Goal: Task Accomplishment & Management: Complete application form

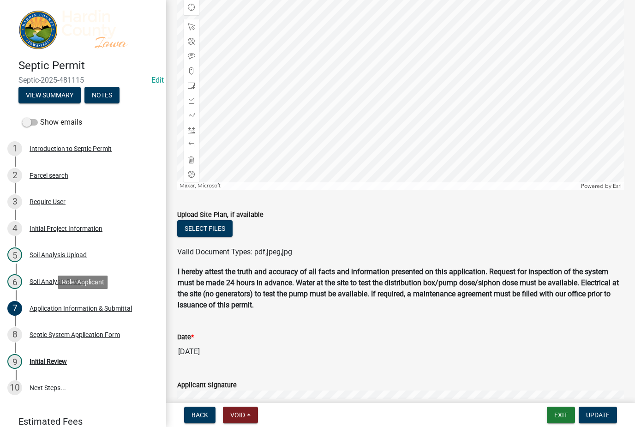
scroll to position [601, 0]
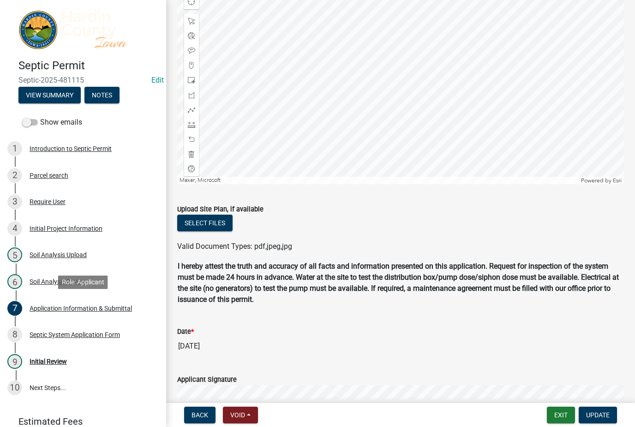
click at [589, 410] on button "Update" at bounding box center [598, 415] width 38 height 17
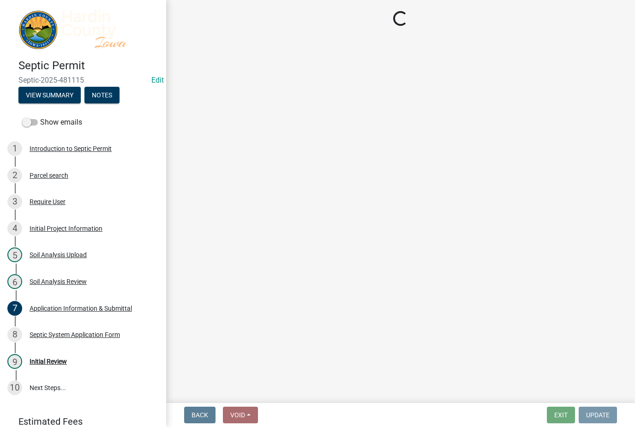
scroll to position [0, 0]
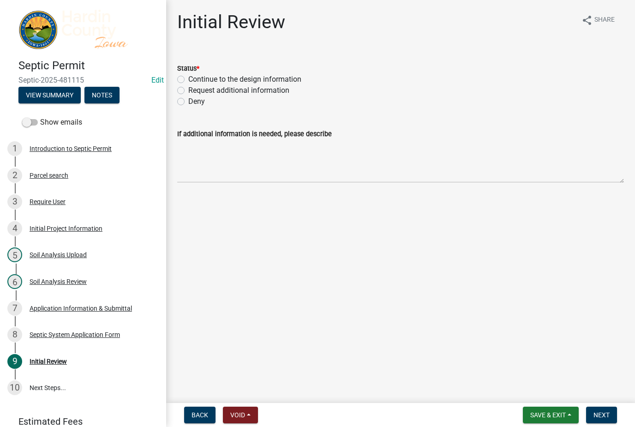
click at [276, 80] on label "Continue to the design information" at bounding box center [244, 79] width 113 height 11
click at [194, 80] on input "Continue to the design information" at bounding box center [191, 77] width 6 height 6
radio input "true"
click at [597, 418] on span "Next" at bounding box center [602, 414] width 16 height 7
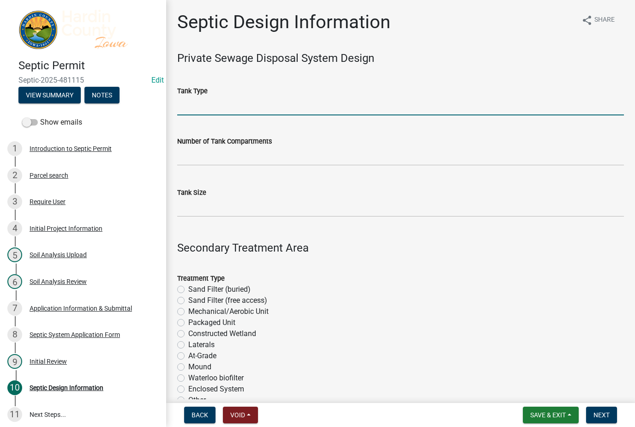
click at [325, 97] on input "Tank Type" at bounding box center [400, 106] width 447 height 19
type input "1750"
click at [191, 154] on input "text" at bounding box center [400, 156] width 447 height 19
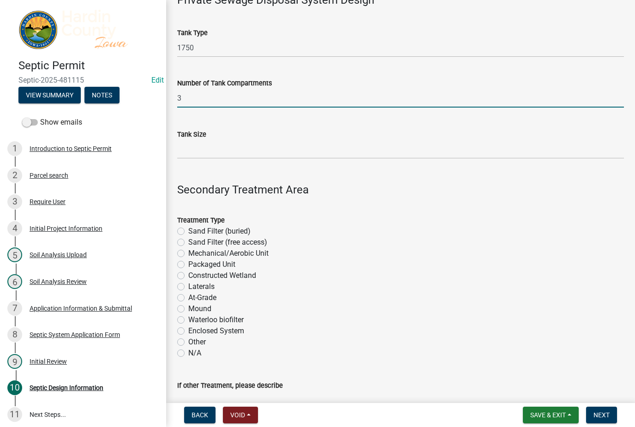
scroll to position [63, 0]
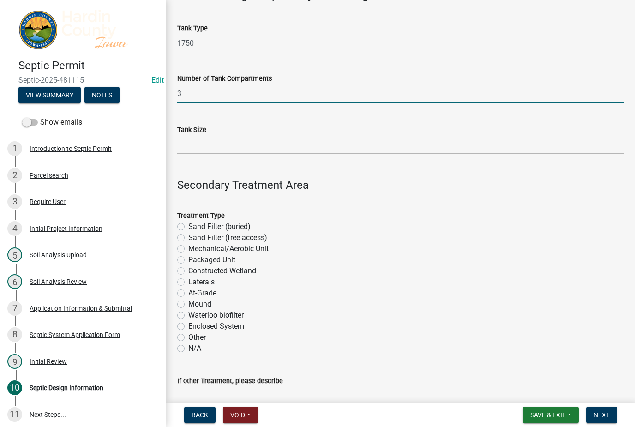
type input "3"
click at [184, 145] on input "Tank Size" at bounding box center [400, 144] width 447 height 19
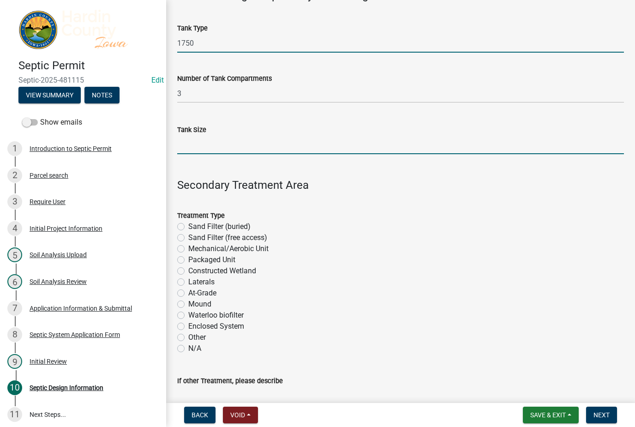
click at [417, 34] on input "1750" at bounding box center [400, 43] width 447 height 19
click at [441, 42] on input "1750" at bounding box center [400, 43] width 447 height 19
type input "1"
type input "Concrete"
click at [335, 151] on input "Tank Size" at bounding box center [400, 144] width 447 height 19
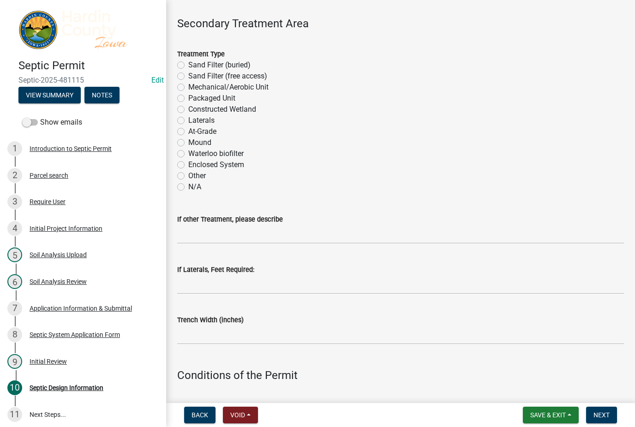
scroll to position [225, 0]
type input "175-"
click at [188, 128] on label "At-Grade" at bounding box center [202, 131] width 28 height 11
click at [188, 128] on input "At-Grade" at bounding box center [191, 129] width 6 height 6
radio input "true"
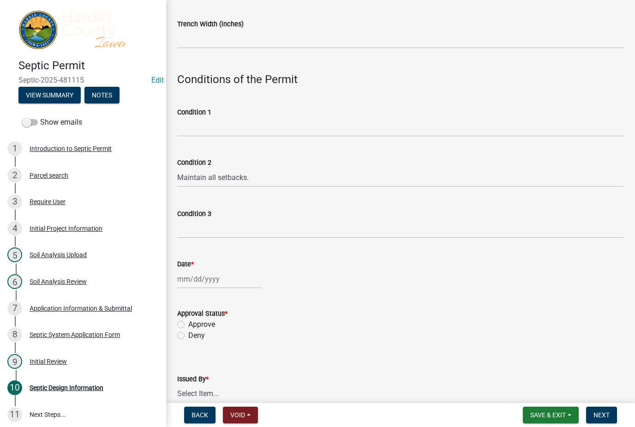
scroll to position [522, 0]
click at [185, 279] on div at bounding box center [219, 277] width 85 height 19
select select "10"
select select "2025"
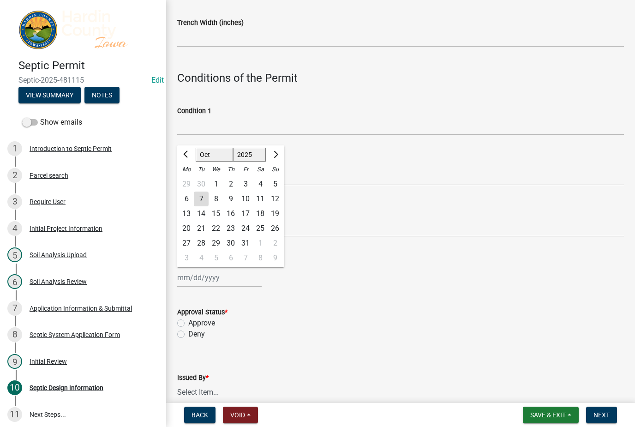
click at [202, 194] on div "7" at bounding box center [201, 199] width 15 height 15
type input "[DATE]"
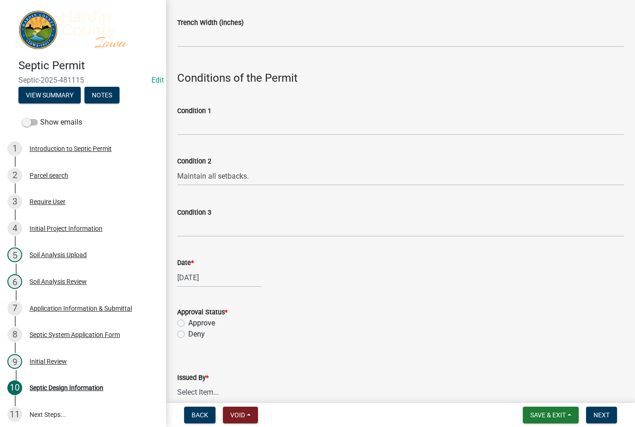
click at [189, 319] on label "Approve" at bounding box center [201, 323] width 27 height 11
click at [189, 319] on input "Approve" at bounding box center [191, 321] width 6 height 6
radio input "true"
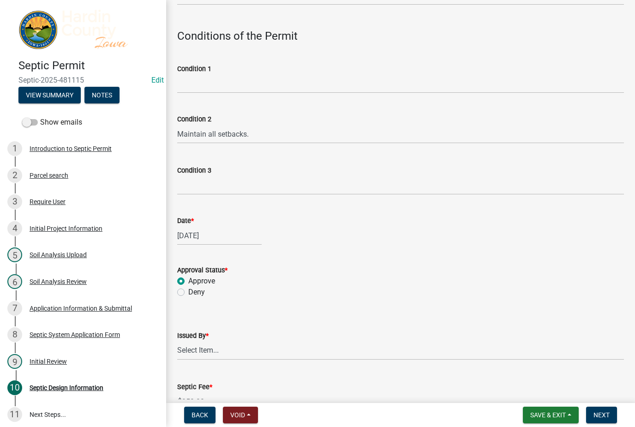
scroll to position [594, 0]
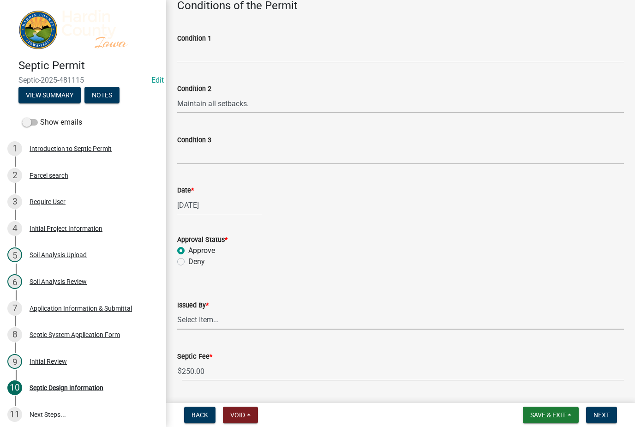
click at [200, 318] on select "Select Item... [PERSON_NAME] [PERSON_NAME] Roll [PERSON_NAME]" at bounding box center [400, 320] width 447 height 19
select select "92abfdc4-a32e-4fda-8546-51d3978c14c9"
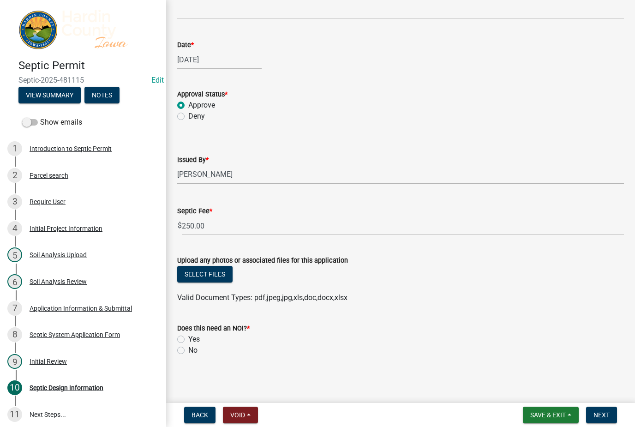
scroll to position [739, 0]
click at [179, 355] on div "No" at bounding box center [400, 351] width 447 height 11
click at [188, 347] on label "No" at bounding box center [192, 351] width 9 height 11
click at [188, 347] on input "No" at bounding box center [191, 349] width 6 height 6
radio input "true"
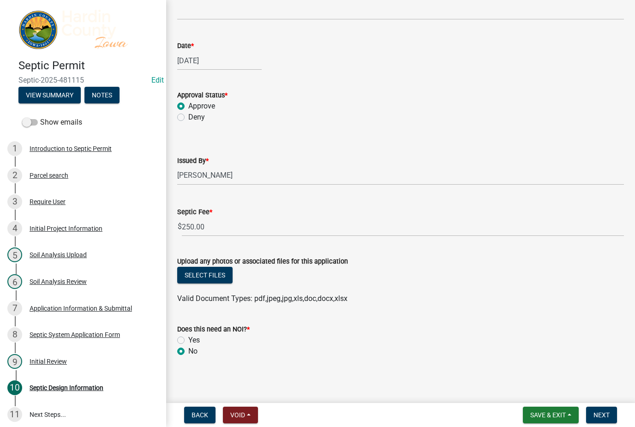
click at [599, 419] on button "Next" at bounding box center [601, 415] width 31 height 17
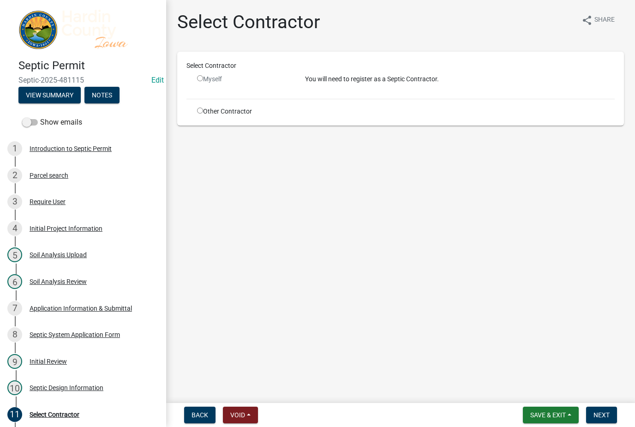
click at [203, 108] on input "radio" at bounding box center [200, 111] width 6 height 6
radio input "true"
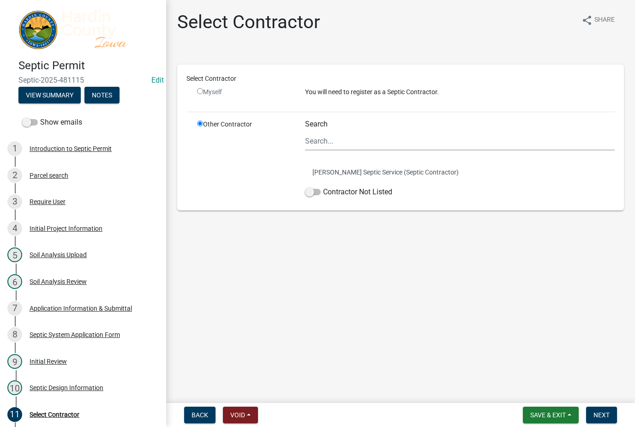
click at [310, 181] on button "[PERSON_NAME] Septic Service (Septic Contractor)" at bounding box center [460, 172] width 310 height 21
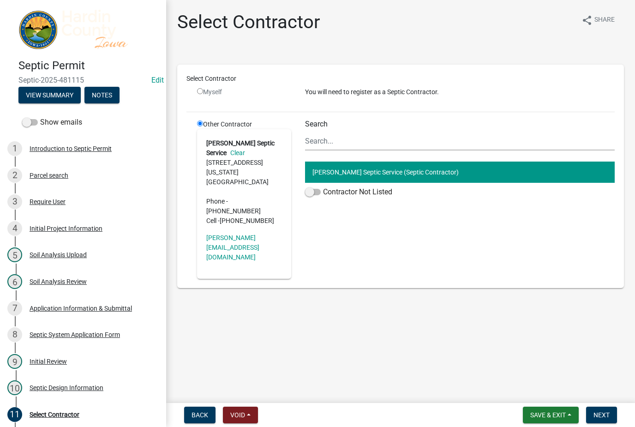
click at [319, 177] on button "[PERSON_NAME] Septic Service (Septic Contractor)" at bounding box center [460, 172] width 310 height 21
click at [312, 195] on span at bounding box center [313, 192] width 16 height 6
click at [323, 187] on input "Contractor Not Listed" at bounding box center [323, 187] width 0 height 0
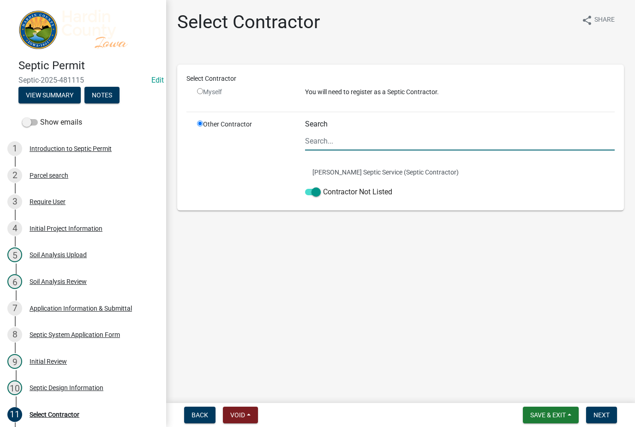
click at [606, 412] on span "Next" at bounding box center [602, 414] width 16 height 7
